Goal: Task Accomplishment & Management: Use online tool/utility

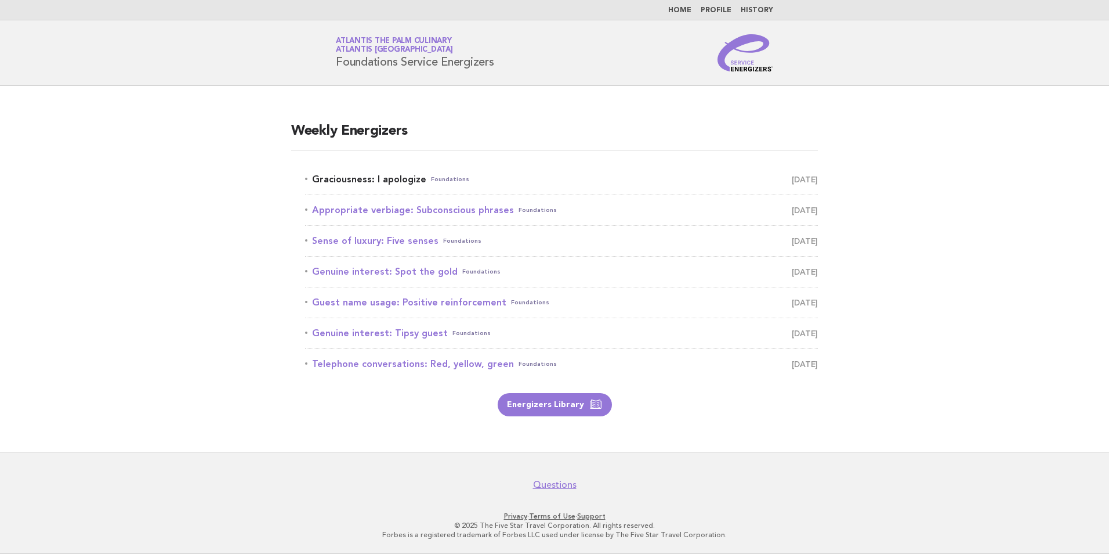
click at [401, 182] on link "Graciousness: I apologize Foundations [DATE]" at bounding box center [561, 179] width 513 height 16
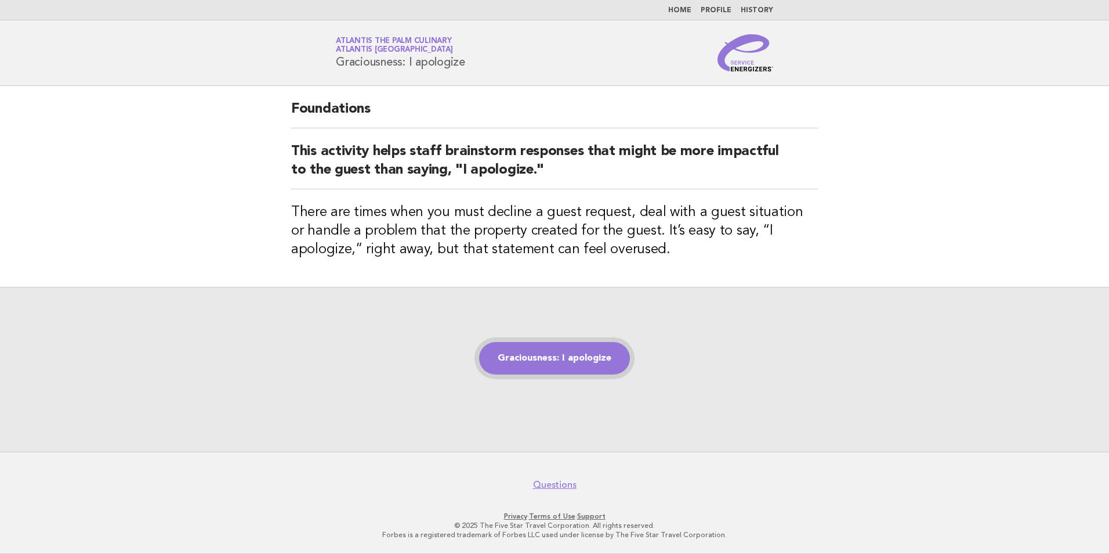
click at [535, 359] on link "Graciousness: I apologize" at bounding box center [554, 358] width 151 height 32
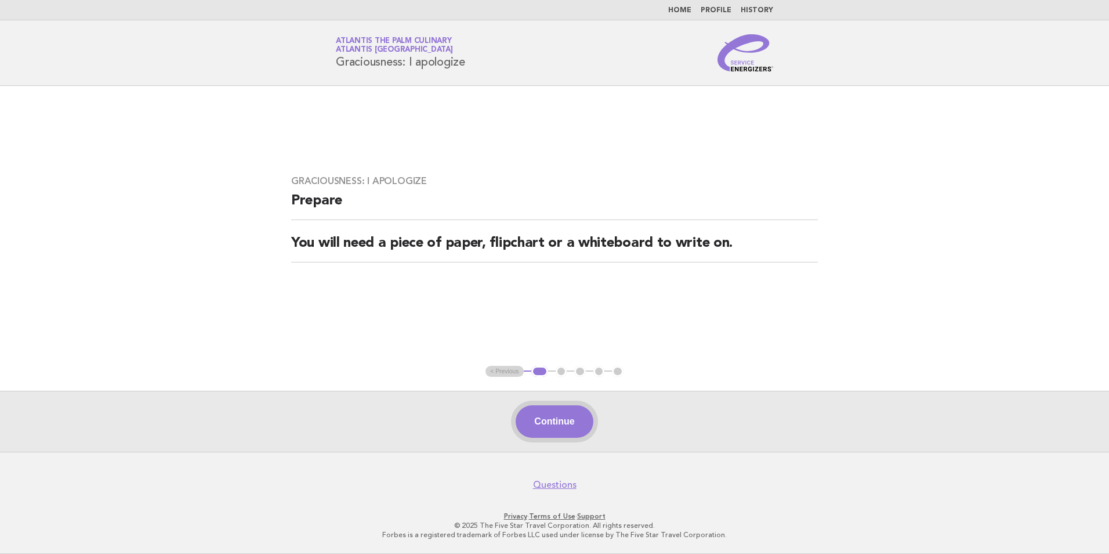
click at [561, 425] on button "Continue" at bounding box center [554, 421] width 77 height 32
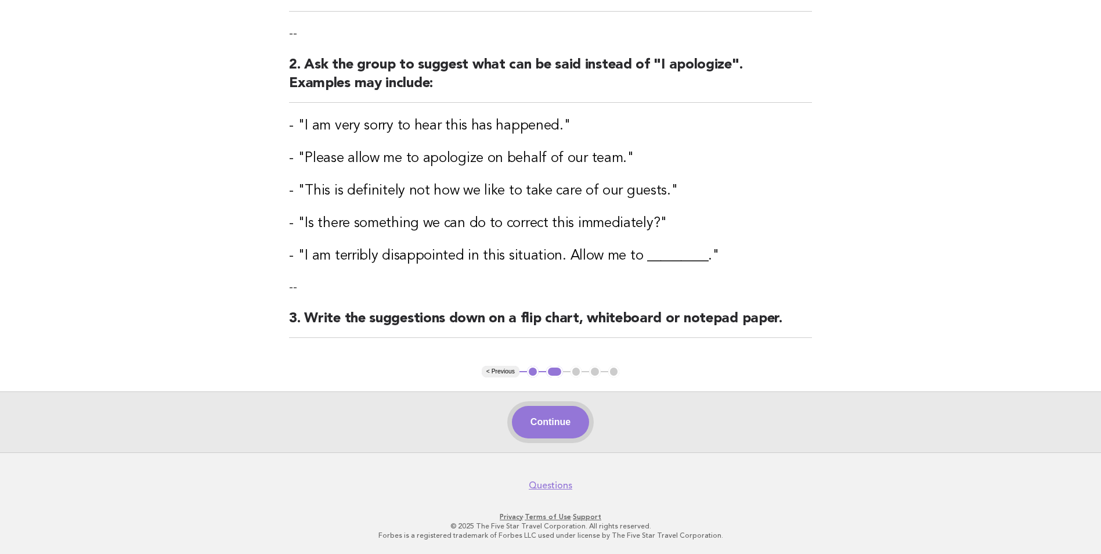
click at [548, 422] on button "Continue" at bounding box center [550, 422] width 77 height 32
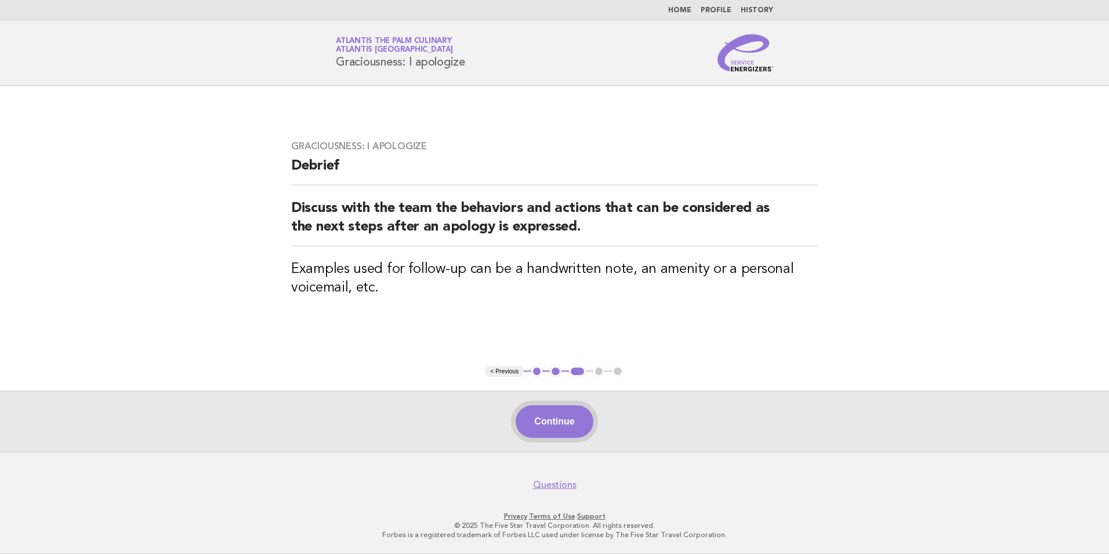
click at [551, 422] on button "Continue" at bounding box center [554, 421] width 77 height 32
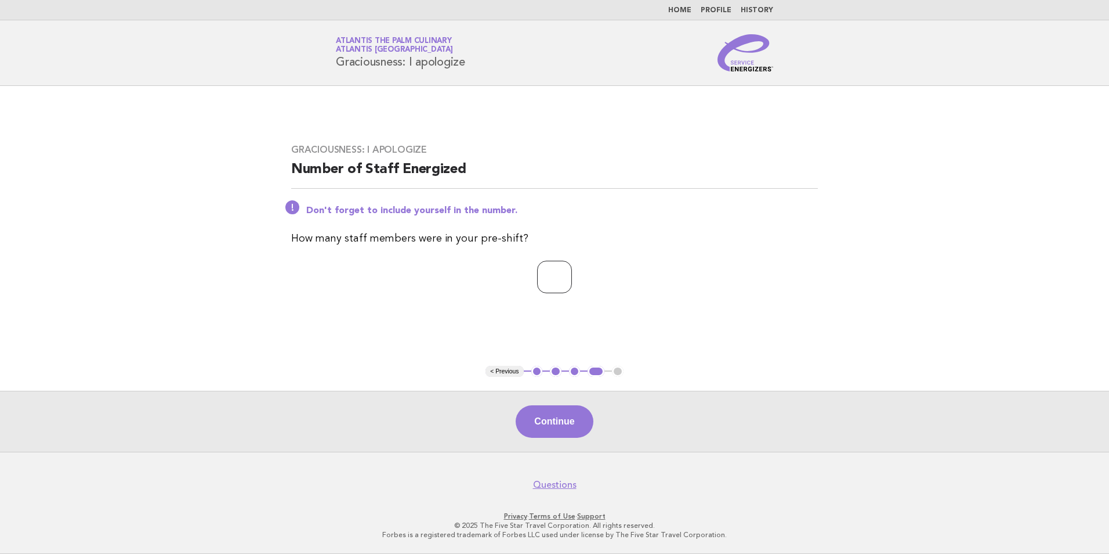
click at [572, 273] on input "*" at bounding box center [554, 277] width 35 height 32
click at [572, 274] on input "*" at bounding box center [554, 277] width 35 height 32
click at [572, 276] on input "*" at bounding box center [554, 277] width 35 height 32
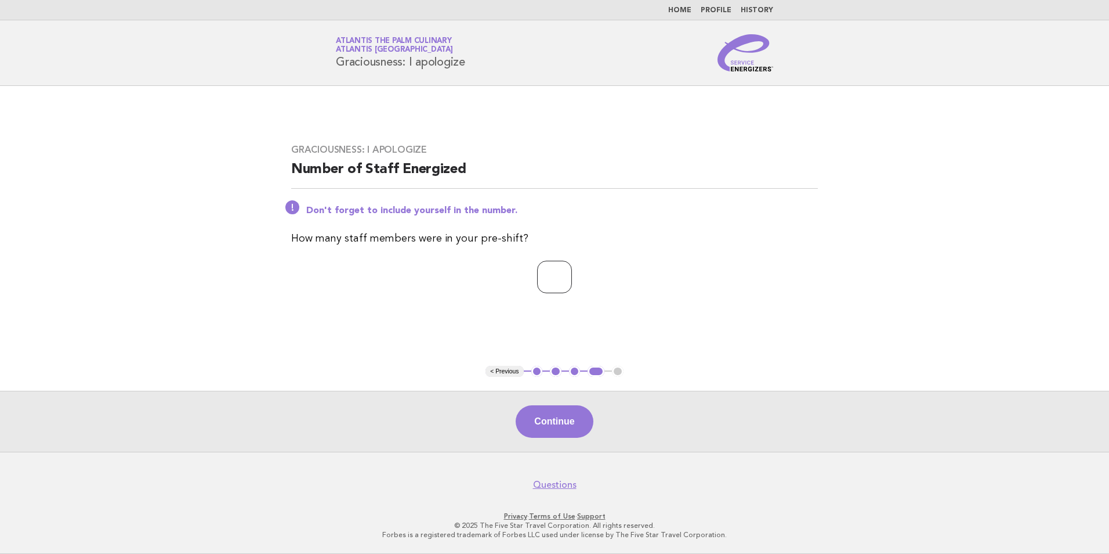
click at [572, 276] on input "*" at bounding box center [554, 277] width 35 height 32
type input "**"
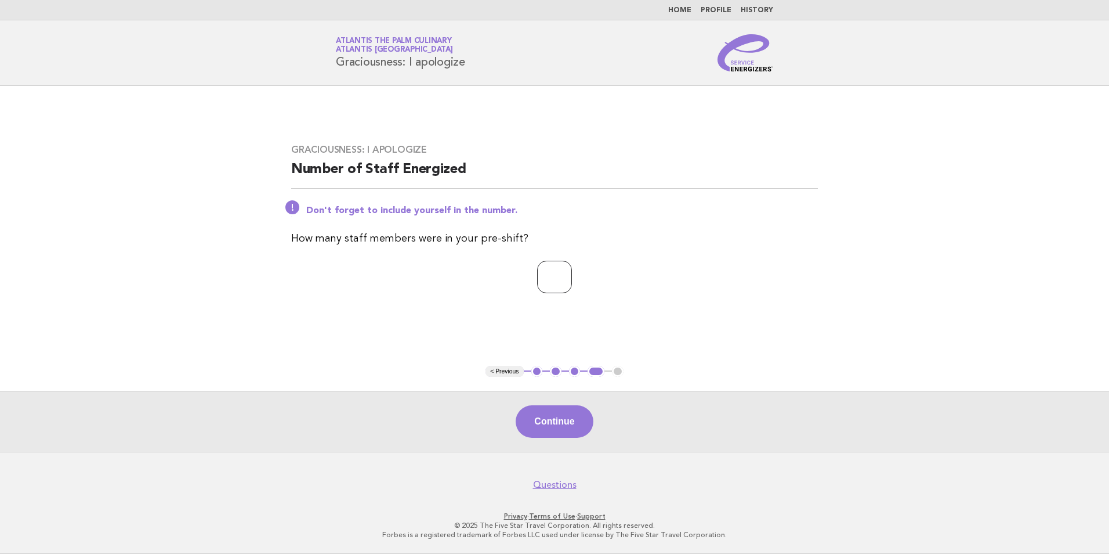
click at [572, 276] on input "**" at bounding box center [554, 277] width 35 height 32
click at [555, 421] on button "Continue" at bounding box center [554, 421] width 77 height 32
